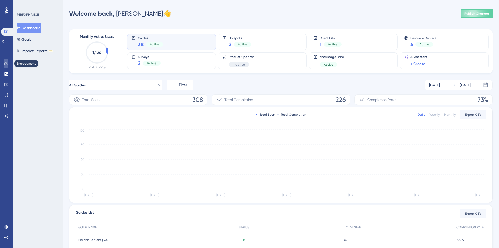
click at [5, 66] on link at bounding box center [6, 63] width 4 height 8
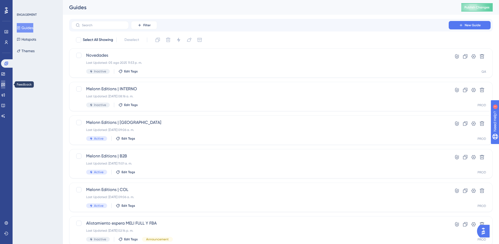
click at [5, 85] on icon at bounding box center [3, 84] width 4 height 4
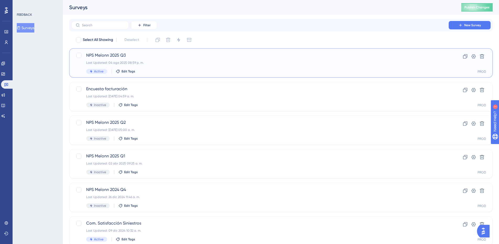
click at [175, 60] on div "NPS Melonn 2025 Q3 Last Updated: 04 ago 2025 08:59 p. m. Active Edit Tags" at bounding box center [260, 62] width 348 height 21
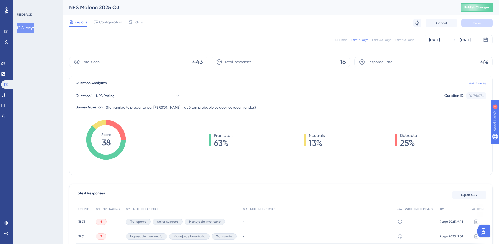
click at [371, 25] on div "Reports Configuration Editor Troubleshoot Cancel Save" at bounding box center [281, 23] width 424 height 17
click at [341, 40] on div "All Times" at bounding box center [341, 40] width 13 height 4
click at [474, 192] on button "Export CSV" at bounding box center [469, 195] width 34 height 8
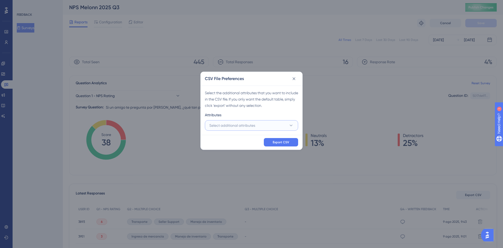
click at [245, 130] on button "Select additional attributes" at bounding box center [251, 125] width 93 height 10
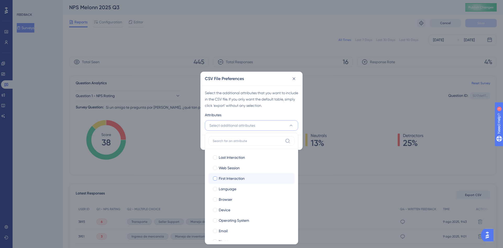
scroll to position [40, 0]
click at [231, 192] on div "Email" at bounding box center [255, 190] width 72 height 6
checkbox input "true"
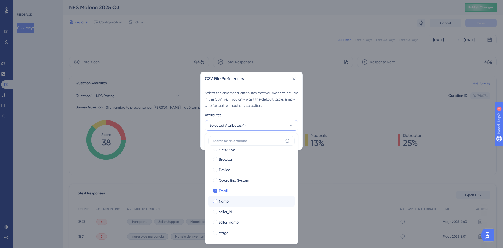
click at [229, 201] on span "Name" at bounding box center [224, 201] width 10 height 6
checkbox input "true"
click at [230, 214] on span "seller_id" at bounding box center [225, 211] width 13 height 6
checkbox input "true"
click at [234, 223] on span "seller_name" at bounding box center [229, 222] width 20 height 6
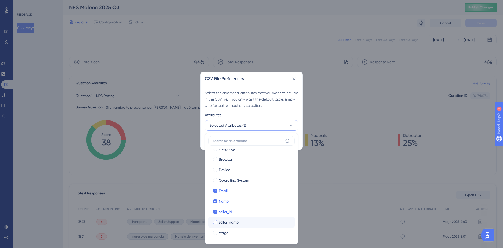
checkbox input "true"
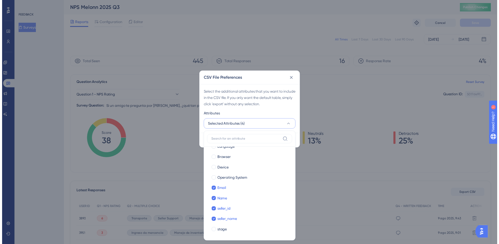
scroll to position [0, 0]
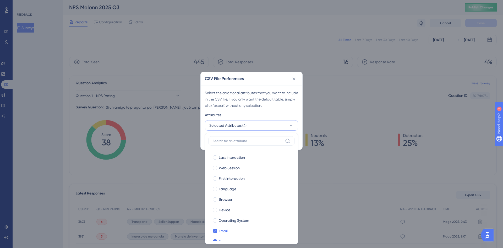
click at [263, 94] on div "Select the additional attributes that you want to include in the CSV file. If y…" at bounding box center [251, 99] width 93 height 19
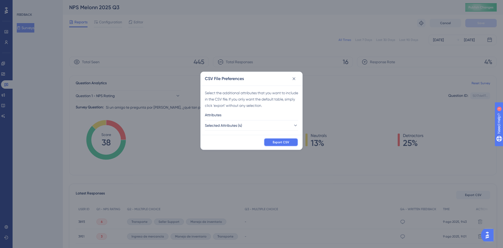
click at [284, 142] on span "Export CSV" at bounding box center [281, 142] width 17 height 4
